Goal: Task Accomplishment & Management: Use online tool/utility

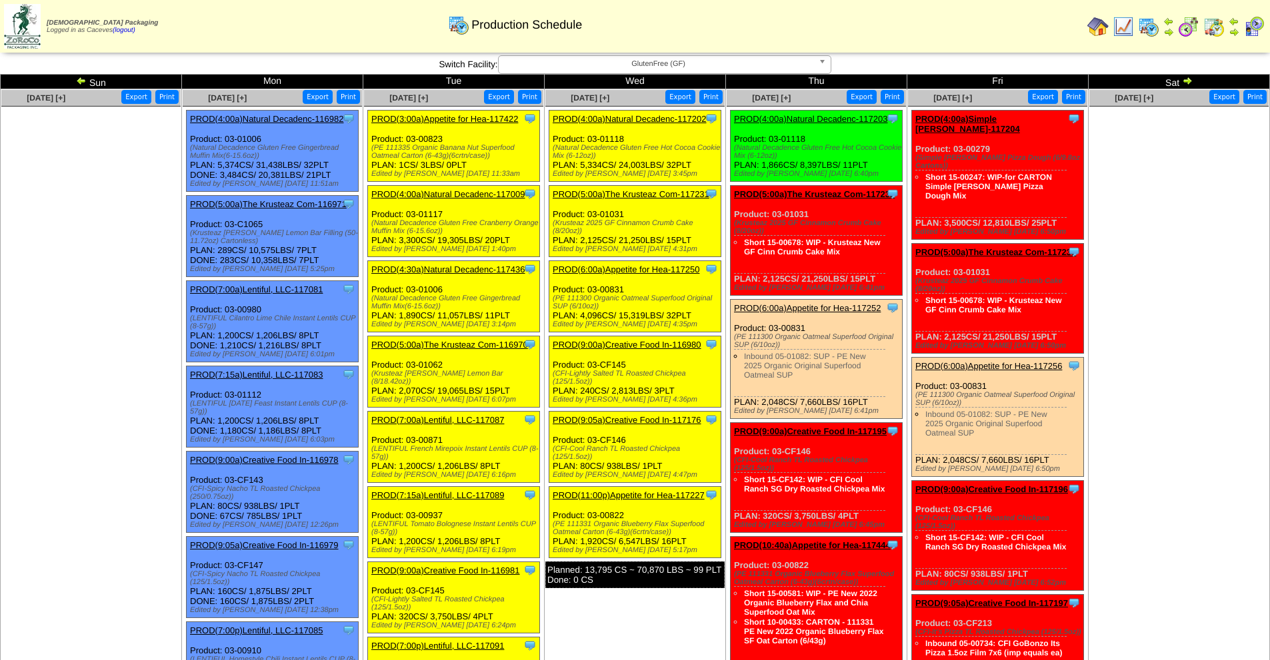
click at [80, 81] on img at bounding box center [81, 80] width 11 height 11
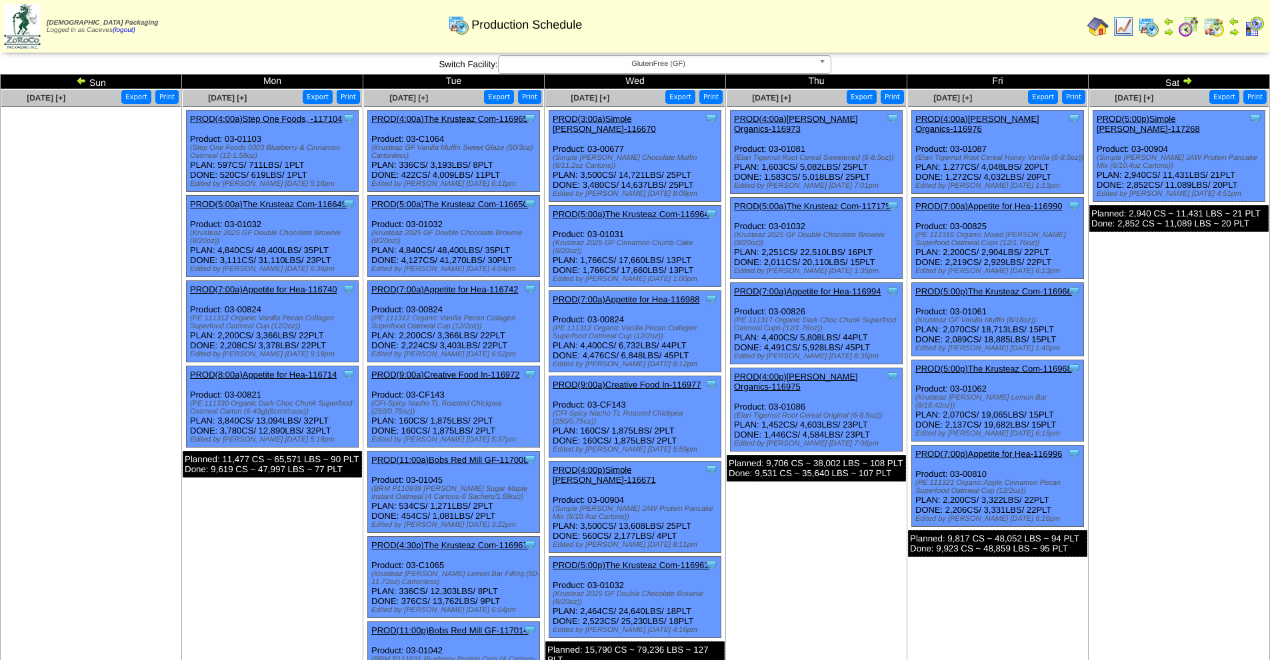
click at [1016, 364] on link "PROD(5:00p)The Krusteaz Com-116968" at bounding box center [993, 369] width 157 height 10
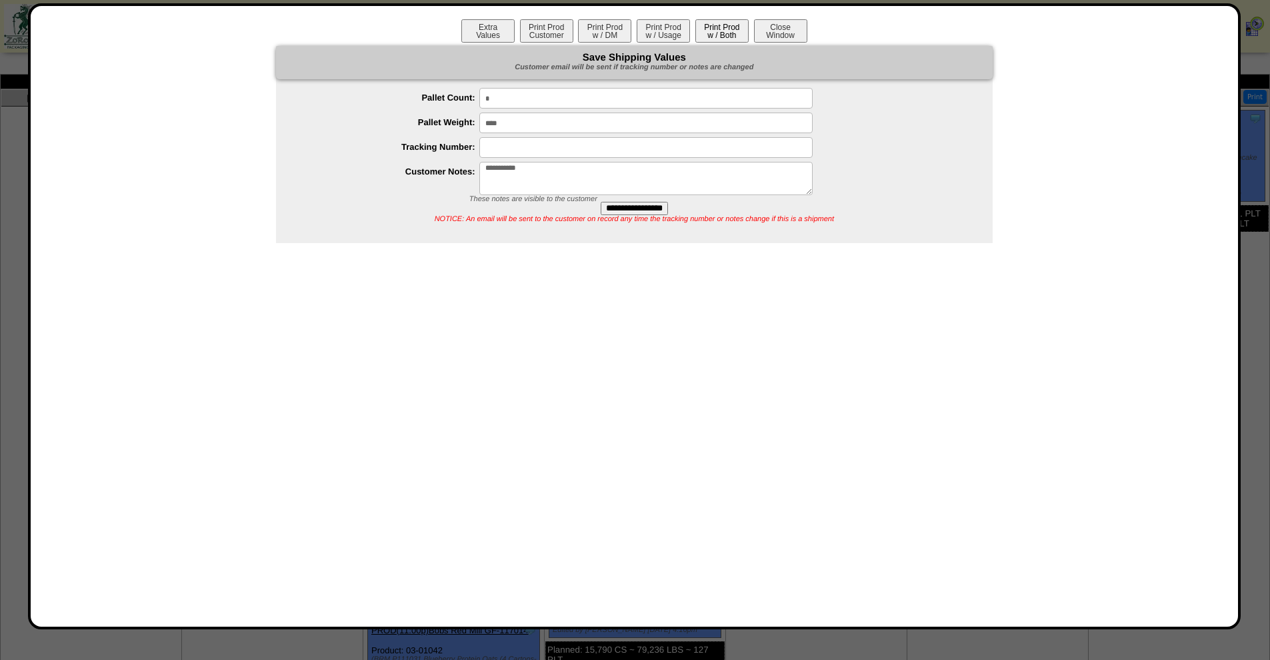
click at [718, 38] on button "Print Prod w / Both" at bounding box center [721, 30] width 53 height 23
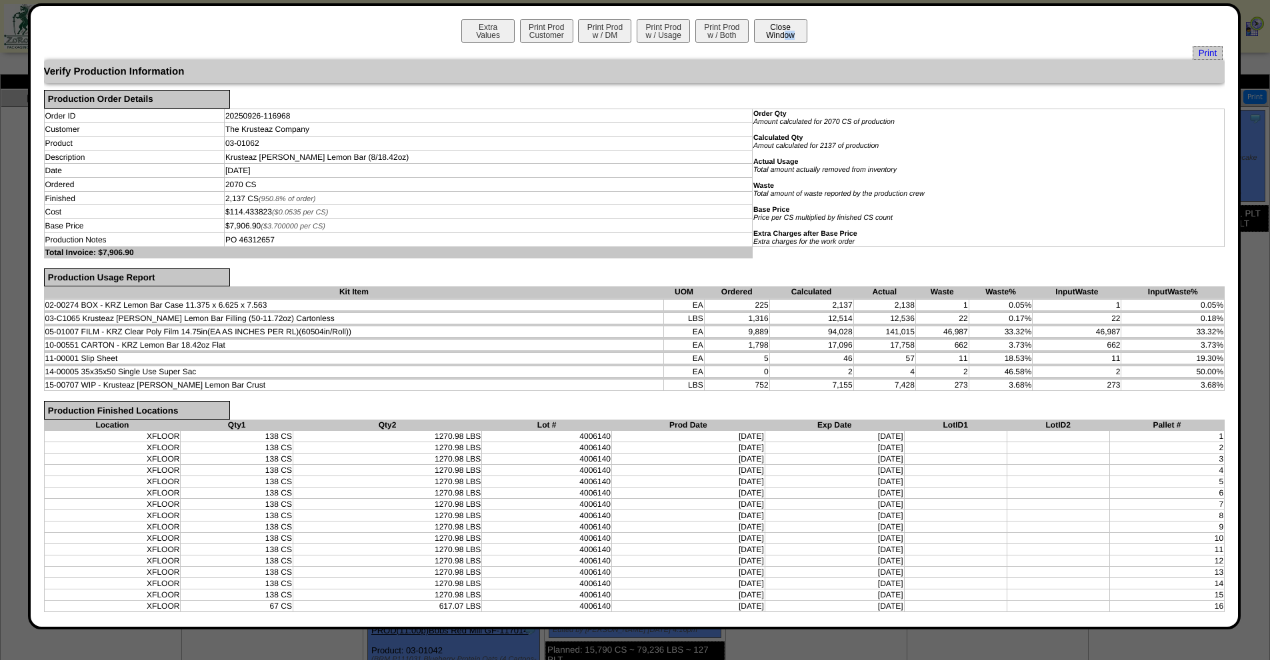
drag, startPoint x: 762, startPoint y: 43, endPoint x: 780, endPoint y: 33, distance: 20.6
click at [780, 33] on div "Extra Values Print Prod Customer Print Prod w / DM Print Prod w / Usage Print P…" at bounding box center [634, 32] width 1181 height 27
click at [780, 33] on button "Close Window" at bounding box center [780, 30] width 53 height 23
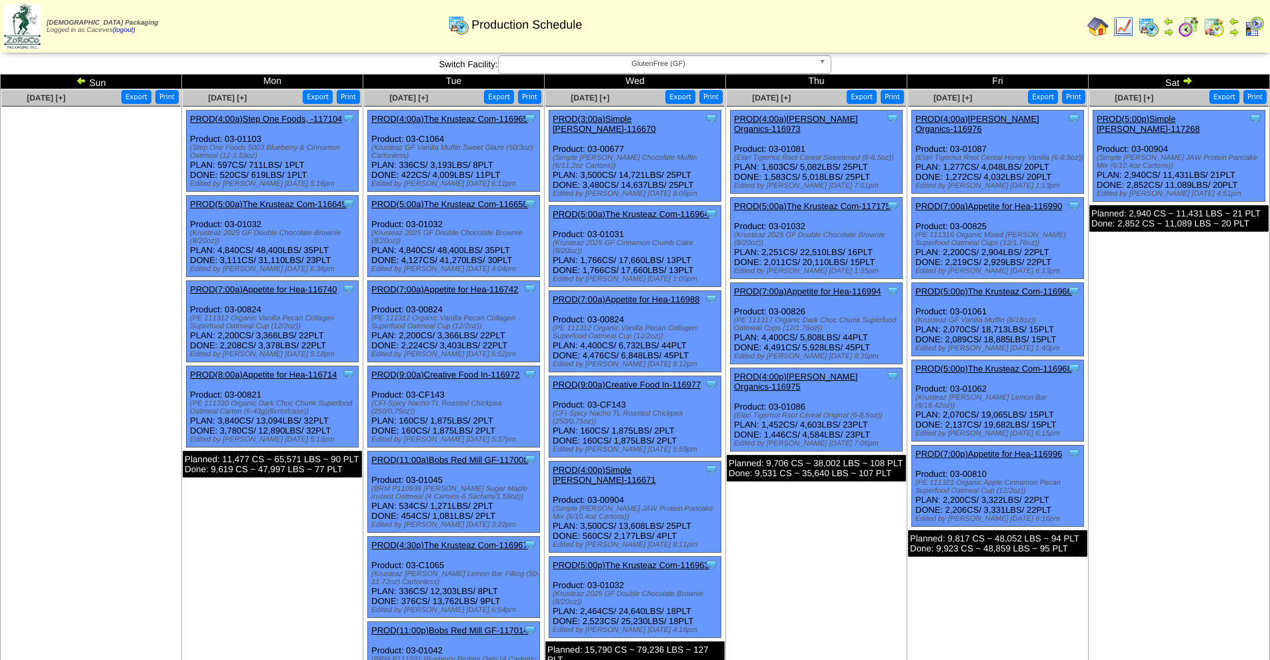
click at [1189, 87] on link at bounding box center [1185, 82] width 13 height 11
